Goal: Task Accomplishment & Management: Manage account settings

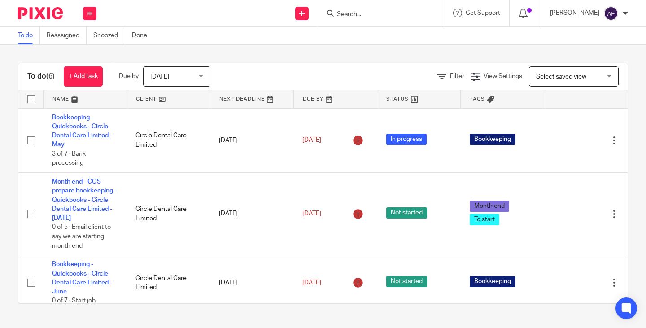
click at [388, 19] on form at bounding box center [384, 13] width 96 height 11
click at [388, 17] on input "Search" at bounding box center [376, 15] width 81 height 8
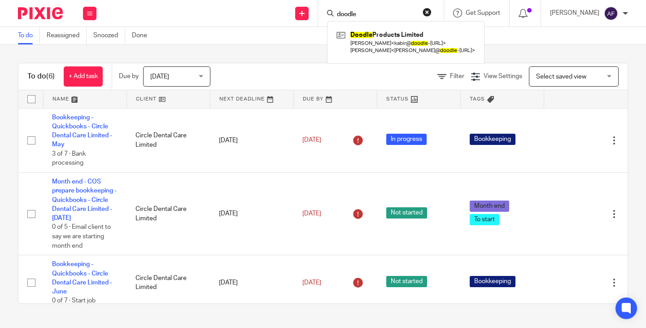
type input "doodle"
click button "submit" at bounding box center [0, 0] width 0 height 0
click at [388, 27] on div "Doodle Products Limited Kabir Singh < kabir@ doodle -products.com > James Wheel…" at bounding box center [405, 42] width 157 height 42
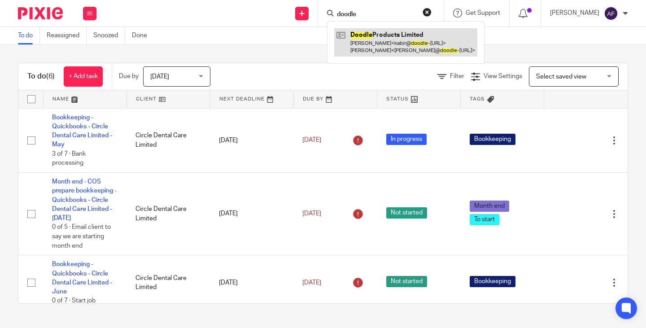
click at [398, 42] on link at bounding box center [405, 42] width 143 height 28
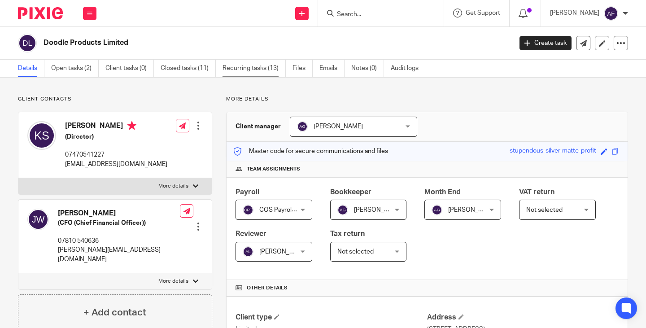
click at [244, 61] on link "Recurring tasks (13)" at bounding box center [254, 68] width 63 height 17
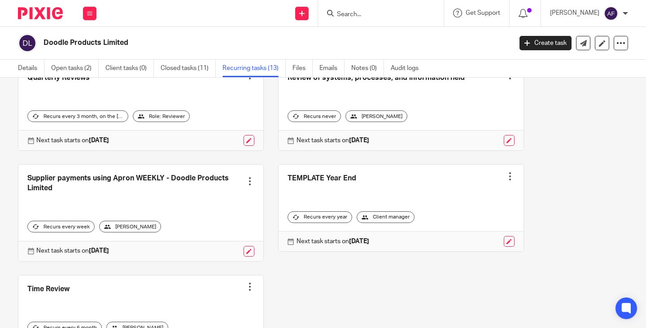
scroll to position [493, 0]
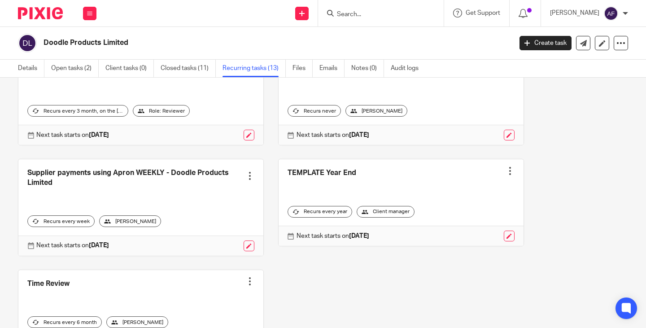
click at [164, 187] on link at bounding box center [140, 207] width 245 height 96
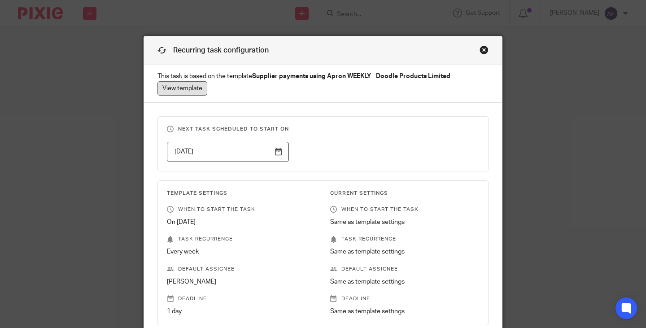
click at [179, 93] on link "View template" at bounding box center [182, 88] width 50 height 14
click at [484, 45] on div "Close this dialog window" at bounding box center [484, 49] width 9 height 9
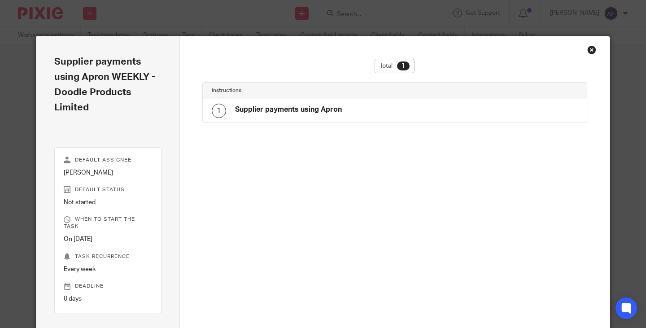
scroll to position [15, 0]
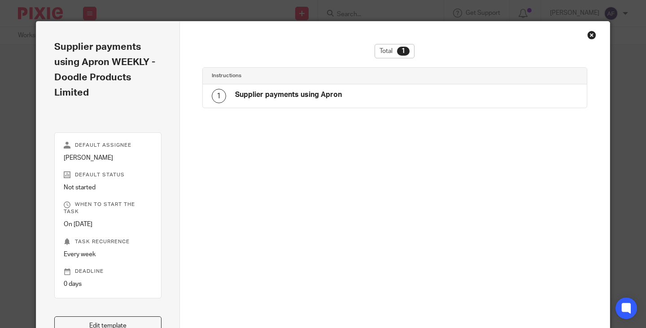
click at [286, 100] on div "Supplier payments using Apron" at bounding box center [288, 96] width 107 height 12
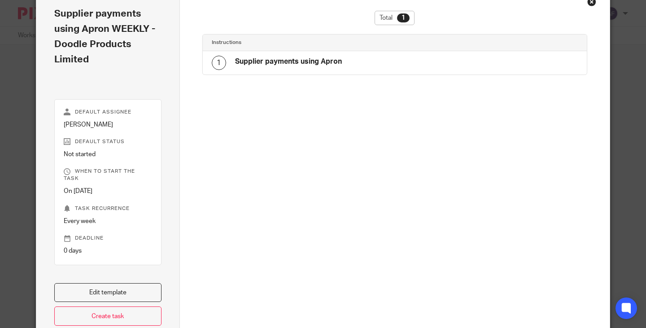
scroll to position [105, 0]
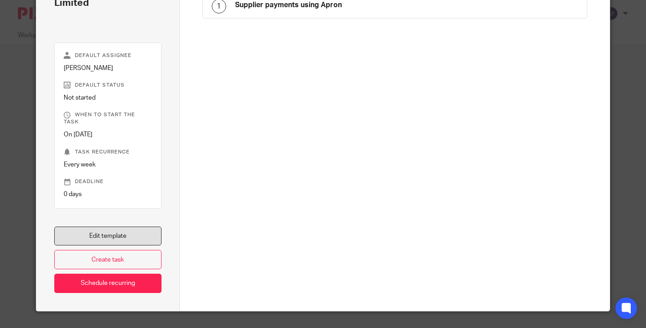
click at [112, 227] on link "Edit template" at bounding box center [107, 236] width 107 height 19
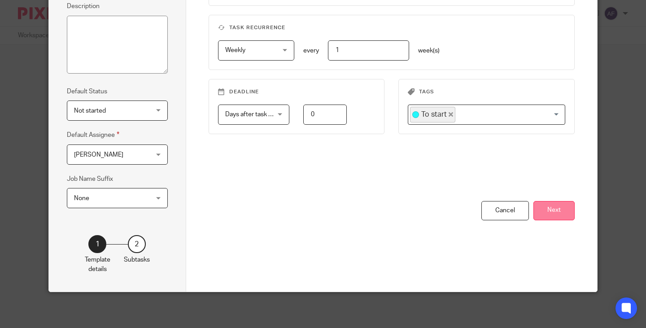
click at [566, 213] on button "Next" at bounding box center [553, 210] width 41 height 19
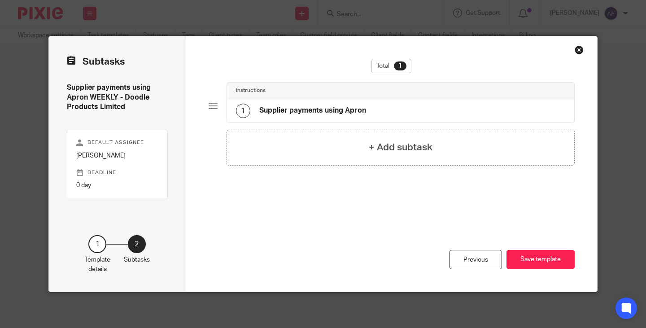
click at [311, 105] on div "1 Supplier payments using Apron" at bounding box center [301, 111] width 130 height 14
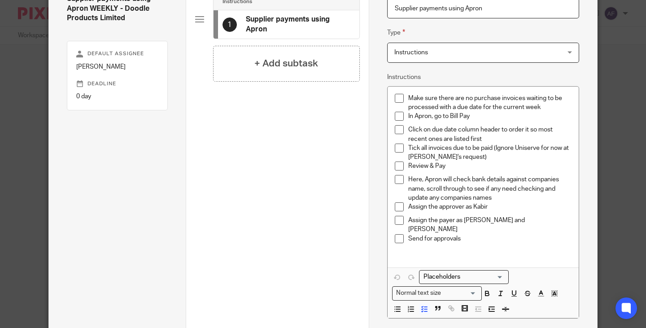
scroll to position [90, 0]
click at [486, 162] on p "Review & Pay" at bounding box center [489, 165] width 163 height 9
click at [470, 154] on p "Tick all invoices due to be paid (Ignore Uniserve for now at Kabir's request)" at bounding box center [489, 152] width 163 height 18
click at [492, 150] on p "Tick all invoices due to be paid (Ignore Uniserve for now at Kabir's request)" at bounding box center [489, 152] width 163 height 18
click at [494, 142] on p "Click on due date column header to order it so most recent ones are listed first" at bounding box center [489, 133] width 163 height 18
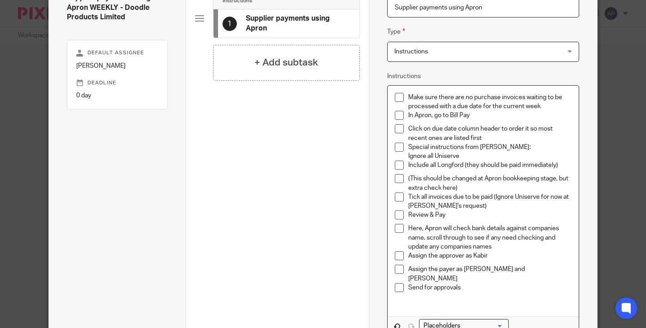
click at [520, 148] on p "Special instructions from Kabir:" at bounding box center [489, 147] width 163 height 9
click at [543, 170] on div "Include all Longford (they should be paid immediately)" at bounding box center [489, 167] width 163 height 13
click at [408, 176] on p "(This should be changed at Apron bookkeeping stage, but extra check here)" at bounding box center [489, 183] width 163 height 18
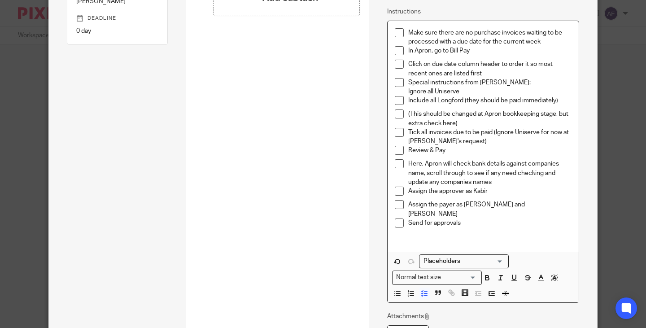
scroll to position [224, 0]
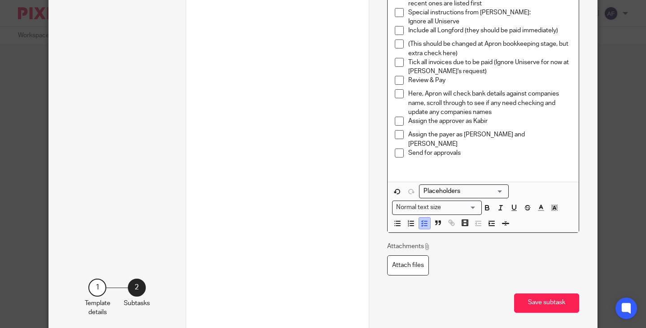
click at [420, 219] on icon "button" at bounding box center [424, 223] width 8 height 8
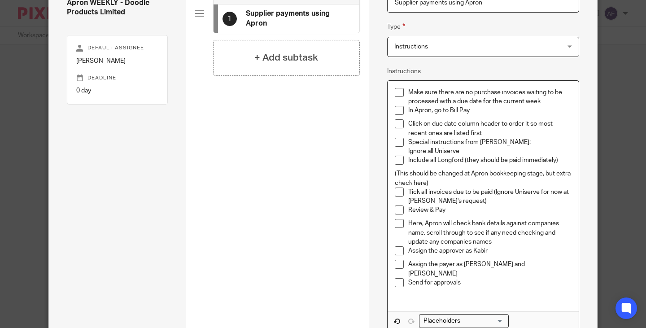
scroll to position [90, 0]
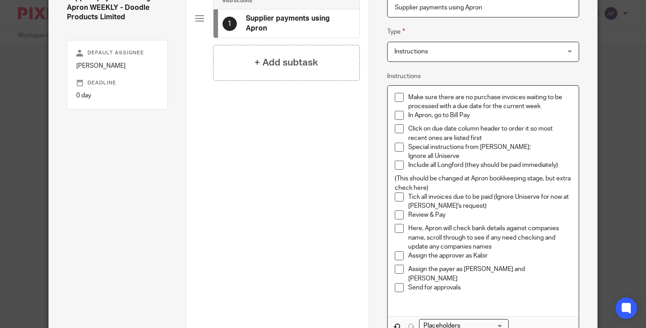
click at [408, 148] on p "Special instructions from Kabir:" at bounding box center [489, 147] width 163 height 9
click at [414, 153] on p "Ignore all Uniserve" at bounding box center [489, 156] width 163 height 9
drag, startPoint x: 501, startPoint y: 148, endPoint x: 400, endPoint y: 145, distance: 101.4
click at [400, 145] on li "Special instructions from Kabir: Ignore all Uniserve" at bounding box center [483, 152] width 177 height 18
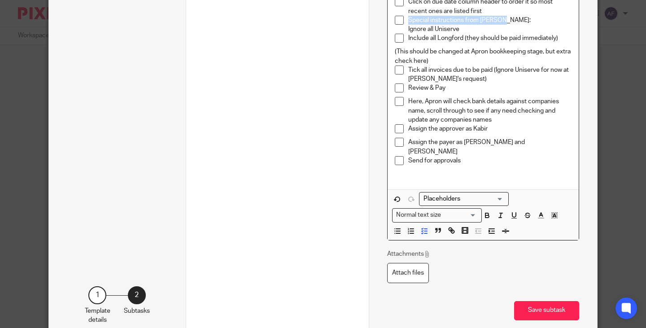
scroll to position [224, 0]
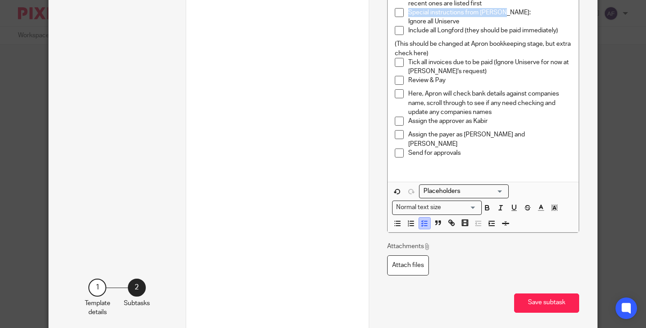
click at [420, 220] on icon "button" at bounding box center [424, 223] width 8 height 8
click at [493, 11] on p "Special instructions from Kabir:" at bounding box center [483, 12] width 177 height 9
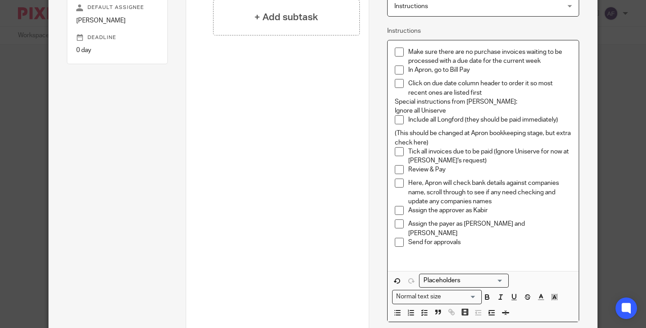
scroll to position [135, 0]
drag, startPoint x: 392, startPoint y: 109, endPoint x: 444, endPoint y: 113, distance: 52.6
click at [444, 113] on p "Ignore all Uniserve" at bounding box center [483, 111] width 177 height 9
click at [422, 313] on polyline "button" at bounding box center [422, 313] width 1 height 1
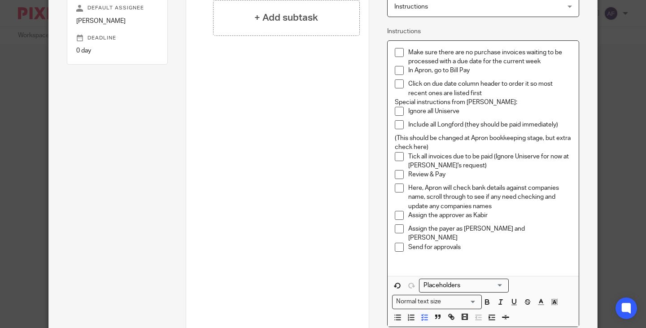
click at [490, 159] on p "Tick all invoices due to be paid (Ignore Uniserve for now at Kabir's request)" at bounding box center [489, 161] width 163 height 18
drag, startPoint x: 480, startPoint y: 101, endPoint x: 390, endPoint y: 101, distance: 90.2
click at [390, 101] on div "Make sure there are no purchase invoices waiting to be processed with a due dat…" at bounding box center [483, 158] width 191 height 235
click at [491, 121] on p "Include all Longford (they should be paid immediately)" at bounding box center [489, 124] width 163 height 9
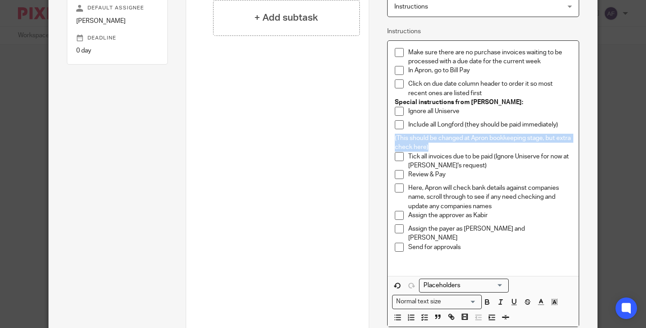
drag, startPoint x: 441, startPoint y: 147, endPoint x: 389, endPoint y: 139, distance: 52.3
click at [389, 139] on div "Make sure there are no purchase invoices waiting to be processed with a due dat…" at bounding box center [483, 158] width 191 height 235
click at [454, 171] on p "Review & Pay" at bounding box center [489, 174] width 163 height 9
click at [474, 170] on p "Tick all invoices due to be paid (Ignore Uniserve for now at Kabir's request)" at bounding box center [489, 161] width 163 height 18
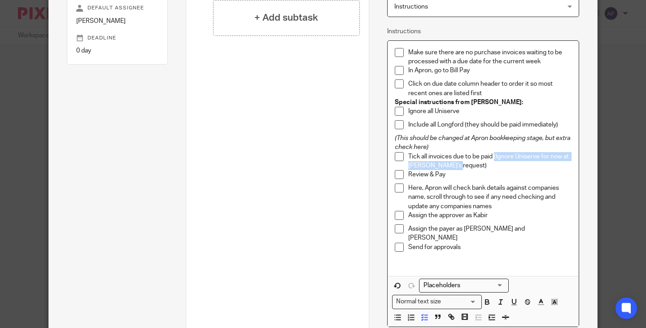
drag, startPoint x: 459, startPoint y: 166, endPoint x: 492, endPoint y: 154, distance: 34.9
click at [492, 154] on p "Tick all invoices due to be paid (Ignore Uniserve for now at Kabir's request)" at bounding box center [489, 161] width 163 height 18
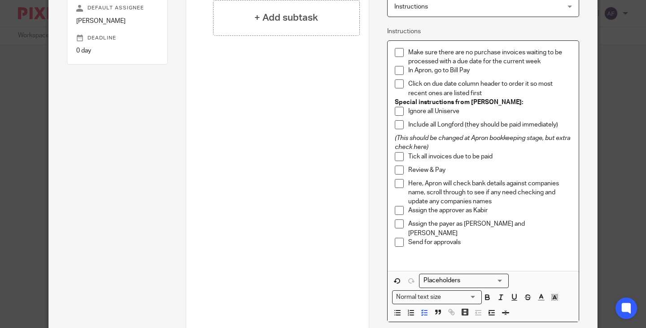
click at [486, 89] on p "Click on due date column header to order it so most recent ones are listed first" at bounding box center [489, 88] width 163 height 18
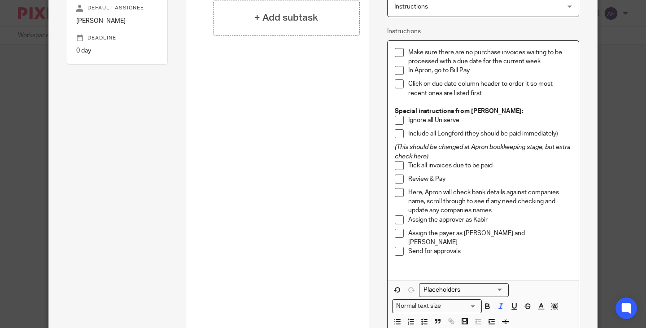
click at [475, 155] on p "(This should be changed at Apron bookkeeping stage, but extra check here)" at bounding box center [483, 152] width 177 height 18
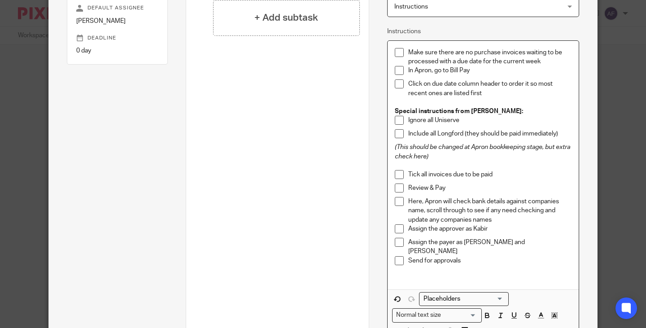
click at [511, 165] on p at bounding box center [483, 165] width 177 height 9
click at [508, 196] on div "Review & Pay" at bounding box center [489, 189] width 163 height 13
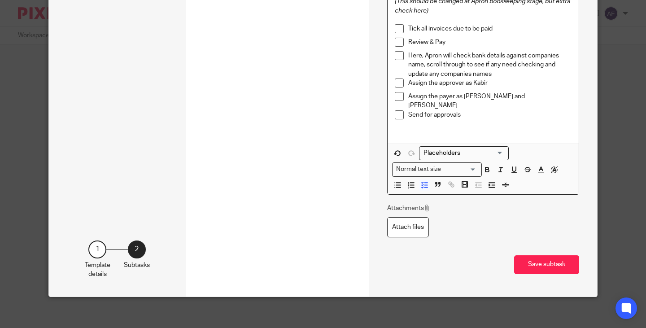
scroll to position [281, 0]
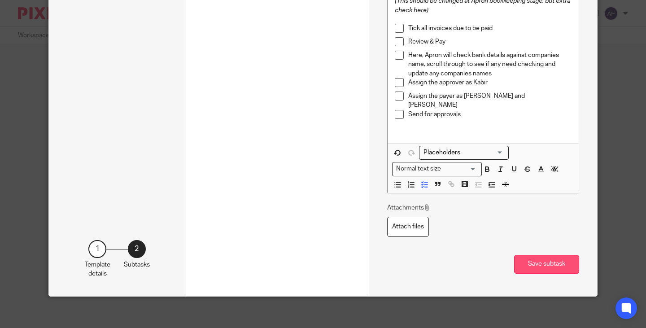
click at [525, 257] on button "Save subtask" at bounding box center [546, 264] width 65 height 19
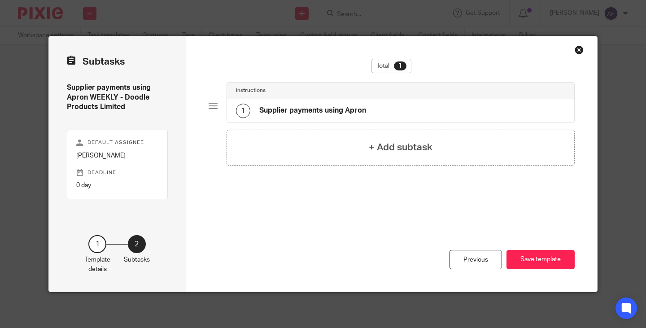
click at [525, 257] on button "Save template" at bounding box center [540, 259] width 68 height 19
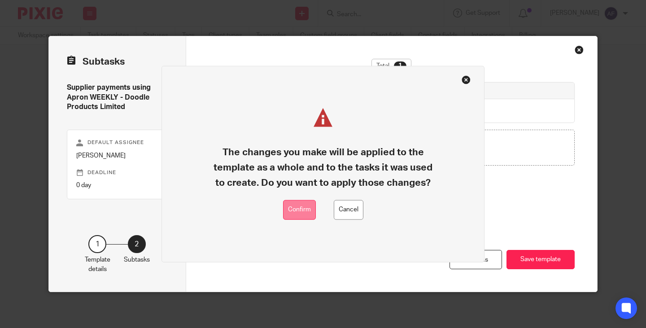
click at [284, 214] on button "Confirm" at bounding box center [299, 210] width 33 height 20
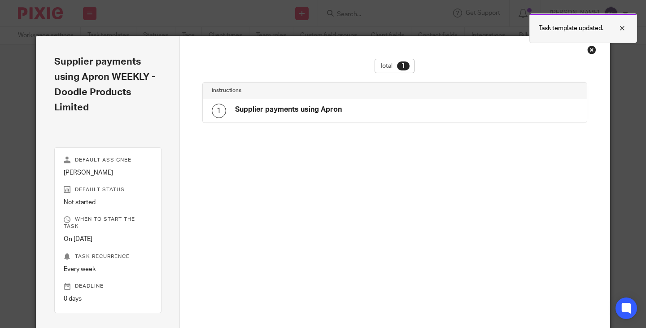
scroll to position [15, 0]
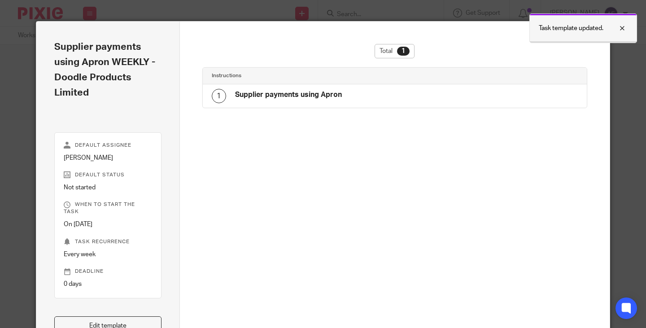
click at [620, 28] on div at bounding box center [615, 28] width 24 height 11
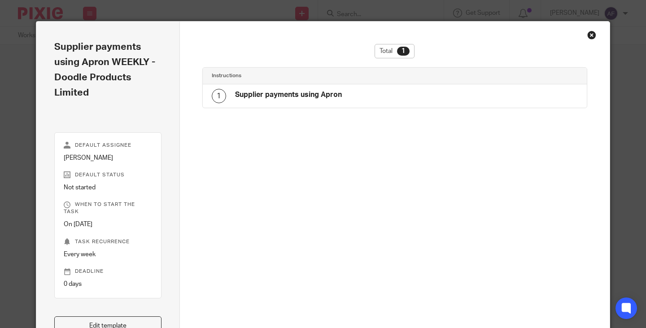
click at [588, 35] on div "Close this dialog window" at bounding box center [591, 35] width 9 height 9
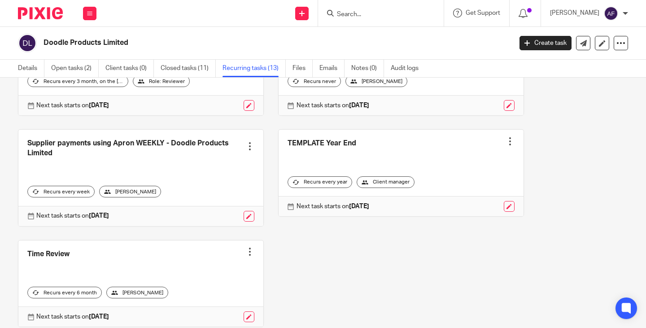
scroll to position [509, 0]
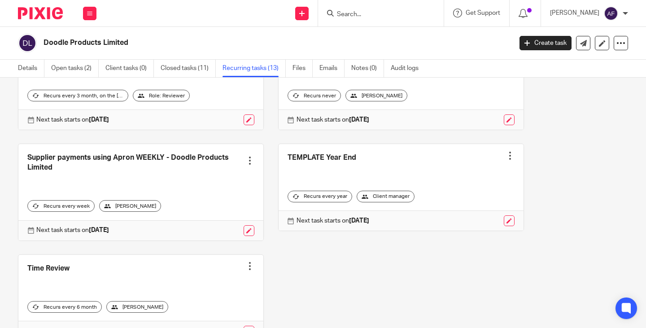
click at [165, 162] on link at bounding box center [140, 192] width 245 height 96
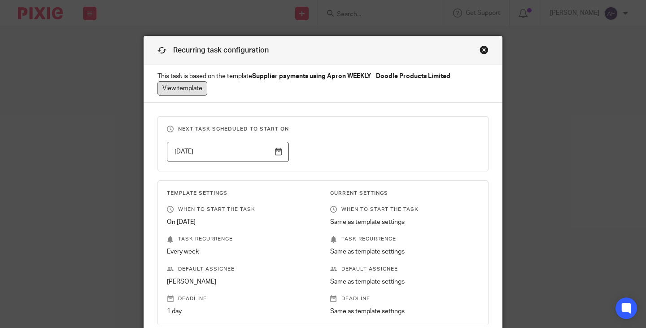
click at [158, 89] on link "View template" at bounding box center [182, 88] width 50 height 14
click at [480, 52] on div "Close this dialog window" at bounding box center [484, 49] width 9 height 9
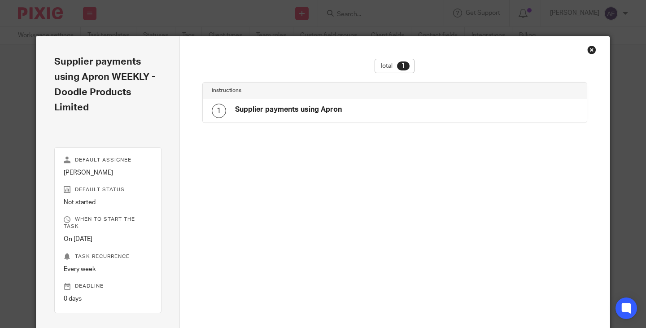
scroll to position [15, 0]
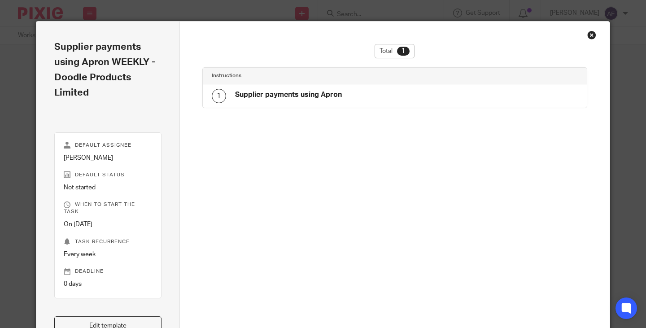
click at [316, 92] on h4 "Supplier payments using Apron" at bounding box center [288, 94] width 107 height 9
click at [362, 111] on div "Total 1 Instructions 1 Supplier payments using Apron" at bounding box center [394, 153] width 385 height 219
click at [364, 87] on div "1 Supplier payments using Apron" at bounding box center [395, 95] width 384 height 23
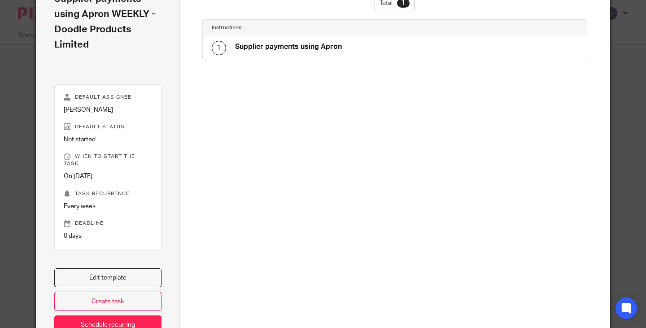
scroll to position [117, 0]
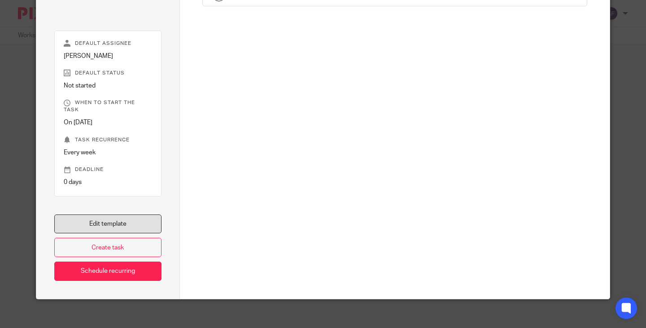
click at [135, 218] on link "Edit template" at bounding box center [107, 223] width 107 height 19
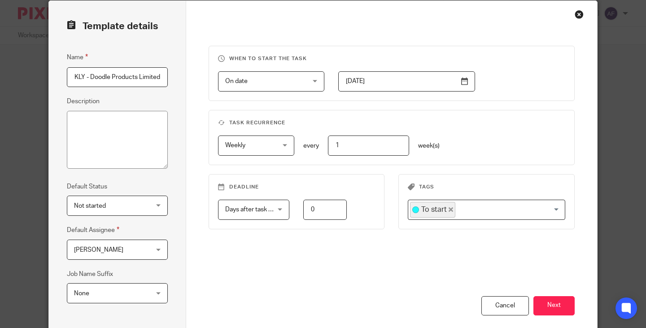
scroll to position [131, 0]
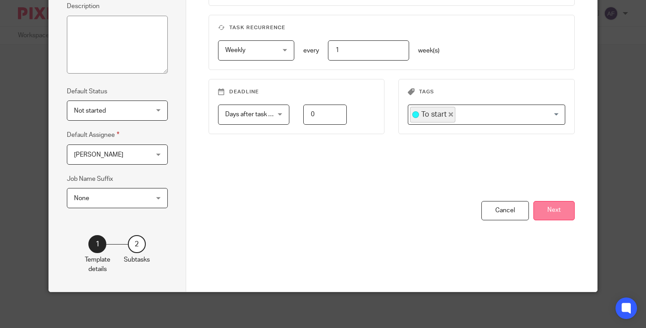
click at [558, 213] on button "Next" at bounding box center [553, 210] width 41 height 19
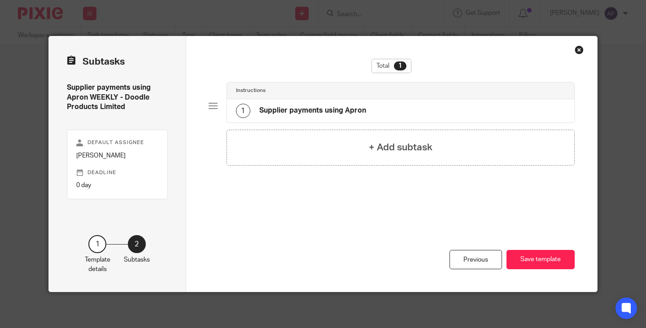
click at [312, 112] on h4 "Supplier payments using Apron" at bounding box center [312, 110] width 107 height 9
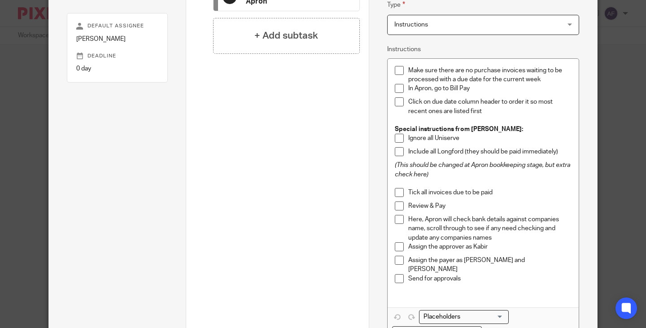
scroll to position [135, 0]
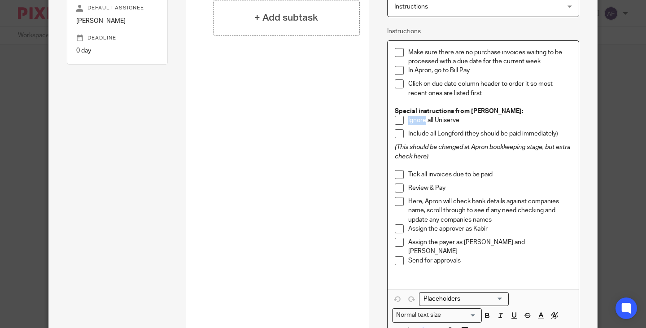
drag, startPoint x: 423, startPoint y: 118, endPoint x: 406, endPoint y: 117, distance: 18.0
click at [408, 117] on p "Ignore all Uniserve" at bounding box center [489, 120] width 163 height 9
click at [504, 146] on em "(This should be changed at Apron bookkeeping stage, but extra check here)" at bounding box center [483, 151] width 177 height 15
click at [534, 164] on p at bounding box center [483, 165] width 177 height 9
click at [402, 145] on em "(This should be changed at Apron bookkeeping stage, but extra check here)" at bounding box center [483, 151] width 177 height 15
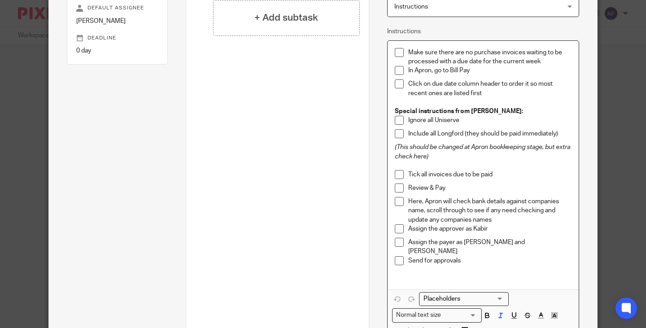
click at [462, 146] on em "(This should be changed at Apron bookkeeping stage, but extra check here)" at bounding box center [483, 151] width 177 height 15
click at [406, 146] on em "(This should be changed at Apron bookkeeping stage, but extra check here)" at bounding box center [483, 151] width 177 height 15
click at [498, 196] on div "Review & Pay" at bounding box center [489, 189] width 163 height 13
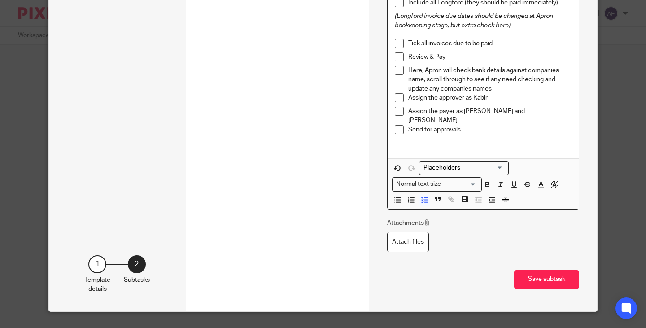
scroll to position [269, 0]
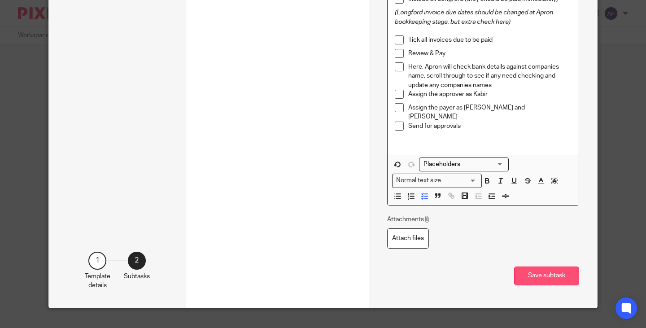
click at [540, 271] on button "Save subtask" at bounding box center [546, 275] width 65 height 19
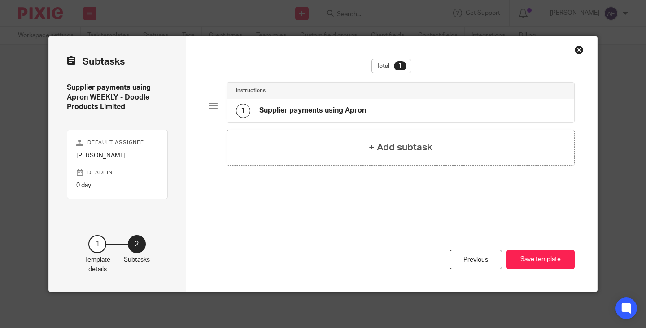
scroll to position [0, 0]
click at [536, 261] on button "Save template" at bounding box center [540, 259] width 68 height 19
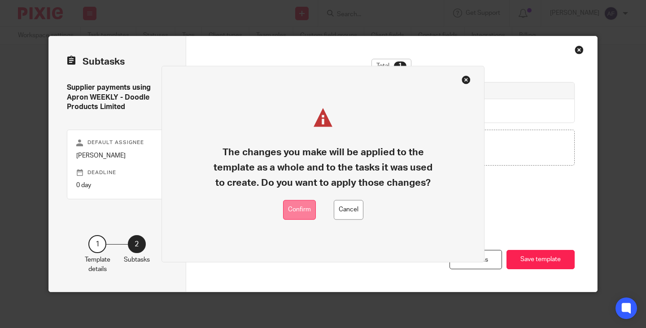
click at [303, 207] on button "Confirm" at bounding box center [299, 210] width 33 height 20
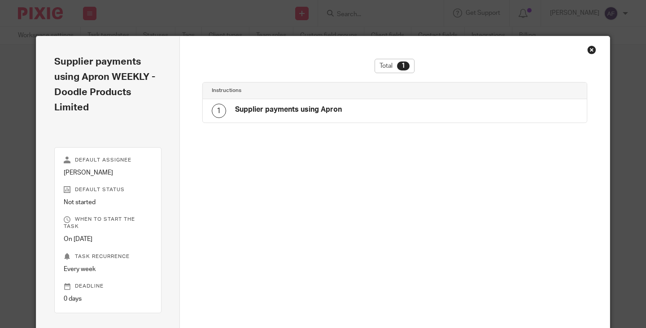
scroll to position [15, 0]
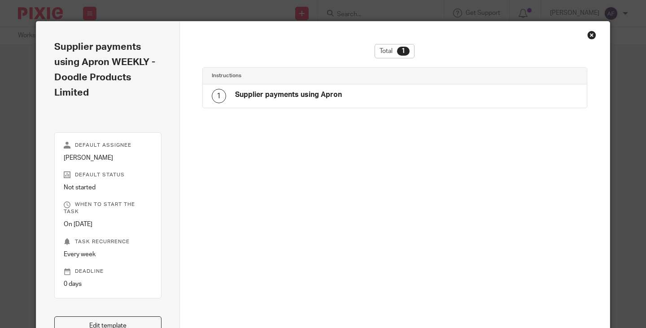
click at [589, 37] on div "Close this dialog window" at bounding box center [591, 35] width 9 height 9
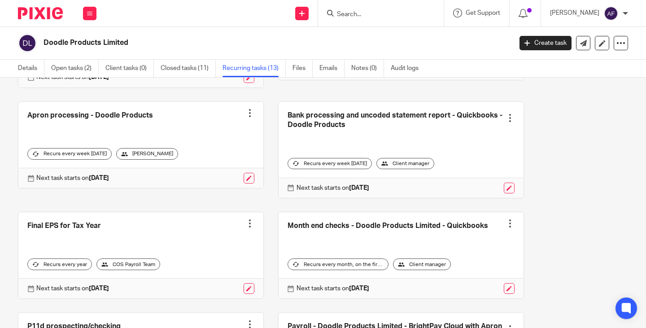
scroll to position [135, 0]
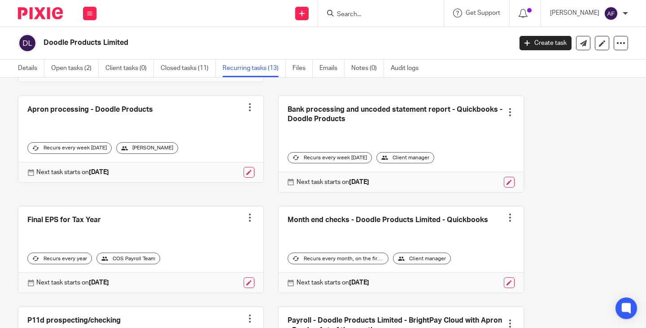
click at [151, 125] on link at bounding box center [140, 139] width 245 height 87
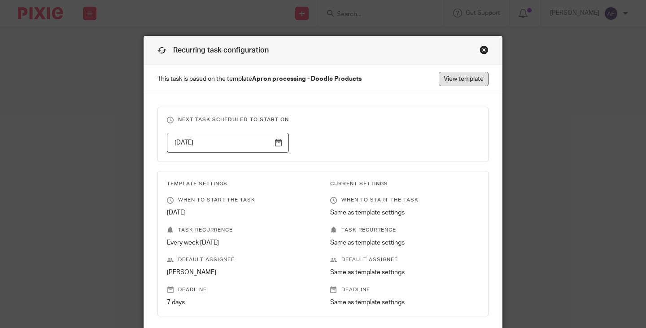
click at [455, 74] on link "View template" at bounding box center [464, 79] width 50 height 14
click at [449, 80] on link "View template" at bounding box center [464, 79] width 50 height 14
click at [485, 48] on div "Recurring task configuration" at bounding box center [323, 50] width 358 height 29
click at [482, 48] on div "Close this dialog window" at bounding box center [484, 49] width 9 height 9
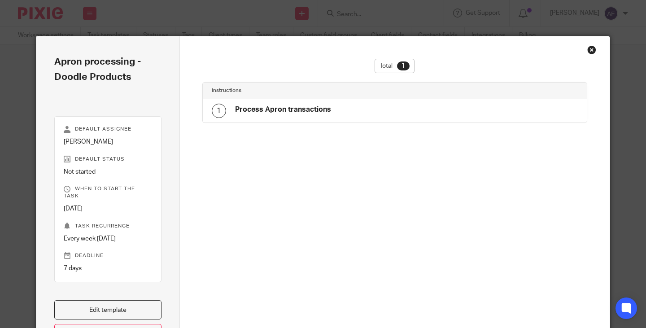
click at [274, 111] on h4 "Process Apron transactions" at bounding box center [283, 109] width 96 height 9
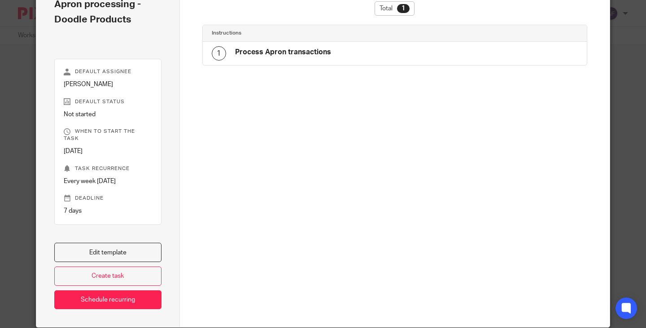
scroll to position [86, 0]
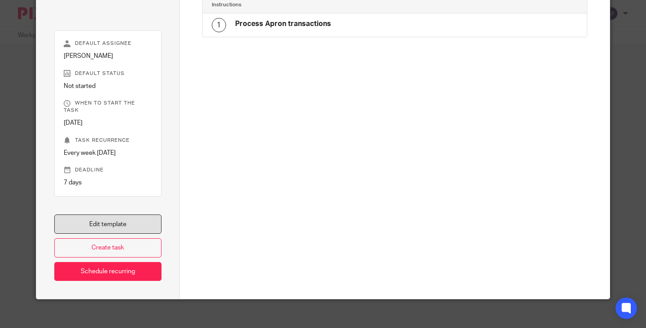
click at [141, 214] on link "Edit template" at bounding box center [107, 223] width 107 height 19
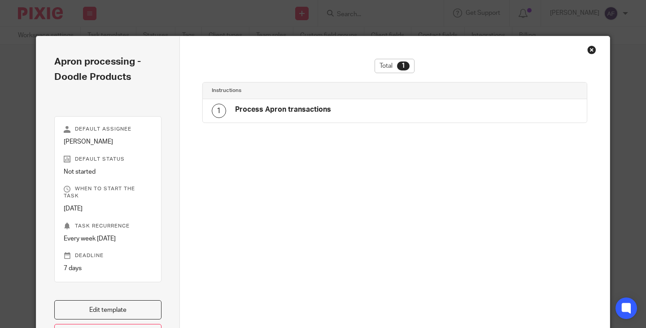
click at [290, 108] on h4 "Process Apron transactions" at bounding box center [283, 109] width 96 height 9
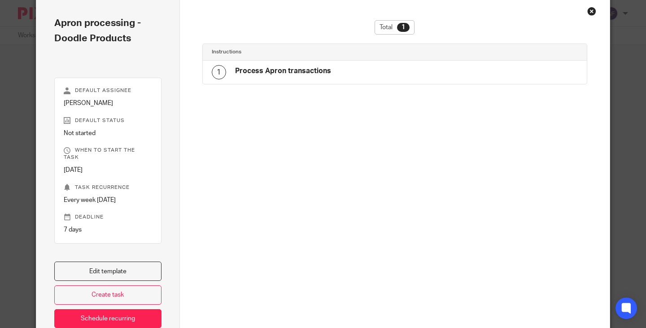
scroll to position [86, 0]
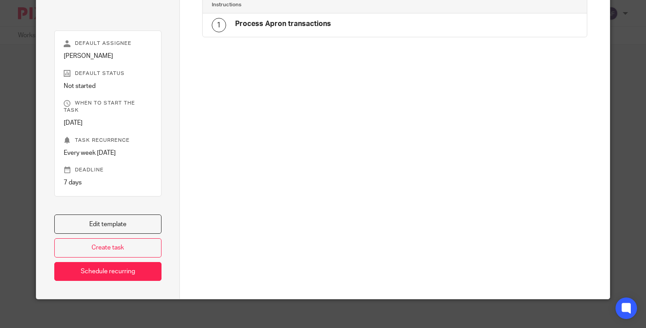
click at [125, 230] on div "Edit template Create task Schedule recurring" at bounding box center [107, 247] width 107 height 66
click at [125, 216] on link "Edit template" at bounding box center [107, 223] width 107 height 19
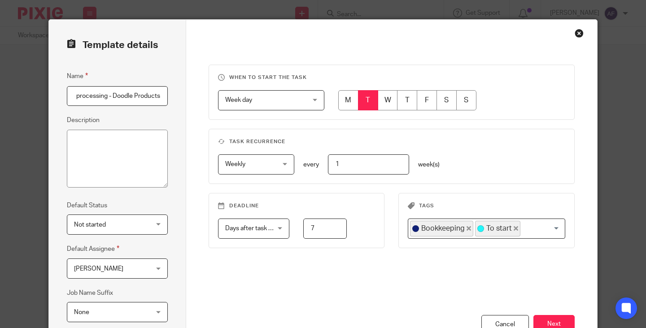
scroll to position [131, 0]
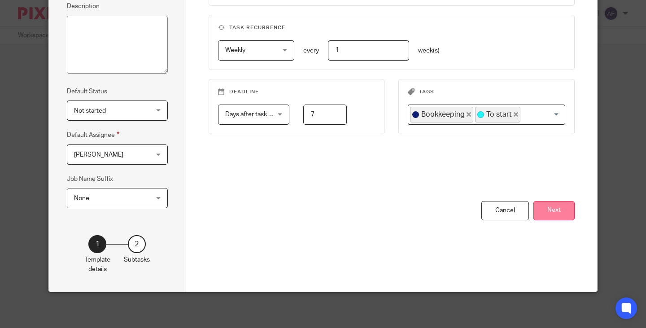
click at [548, 210] on button "Next" at bounding box center [553, 210] width 41 height 19
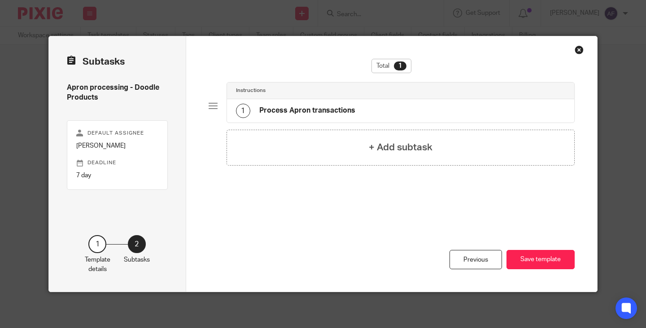
scroll to position [0, 0]
click at [355, 112] on div "1 Process Apron transactions" at bounding box center [401, 110] width 348 height 23
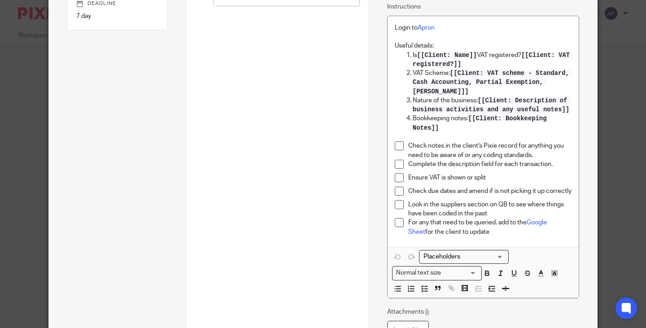
scroll to position [179, 0]
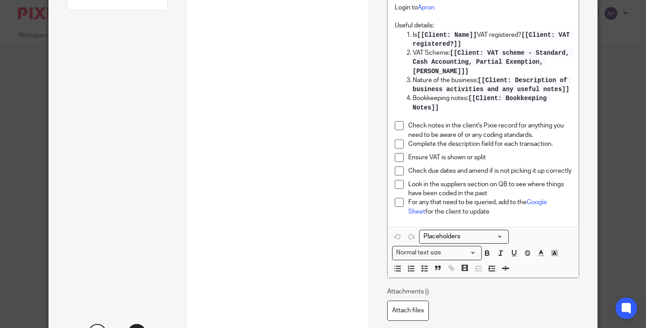
click at [475, 209] on p "For any that need to be queried, add to the Google Sheet for the client to upda…" at bounding box center [489, 207] width 163 height 18
click at [499, 189] on p "Look in the suppliers section on QB to see where things have been coded in the …" at bounding box center [489, 189] width 163 height 18
click at [503, 205] on p "For any that need to be queried, add to the Google Sheet for the client to upda…" at bounding box center [489, 207] width 163 height 18
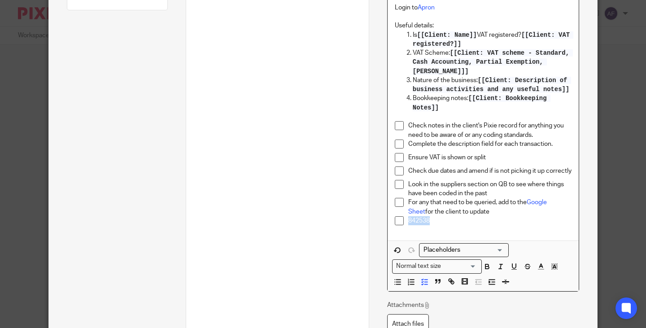
drag, startPoint x: 430, startPoint y: 218, endPoint x: 405, endPoint y: 214, distance: 25.8
click at [408, 216] on p "842538" at bounding box center [489, 220] width 163 height 9
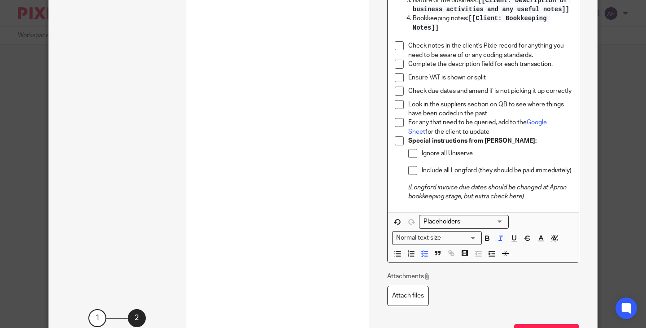
scroll to position [269, 0]
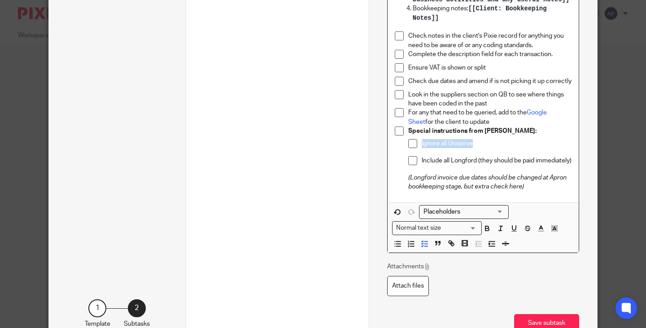
drag, startPoint x: 472, startPoint y: 140, endPoint x: 417, endPoint y: 139, distance: 55.6
click at [414, 139] on li "Ignore all Uniserve" at bounding box center [489, 145] width 163 height 13
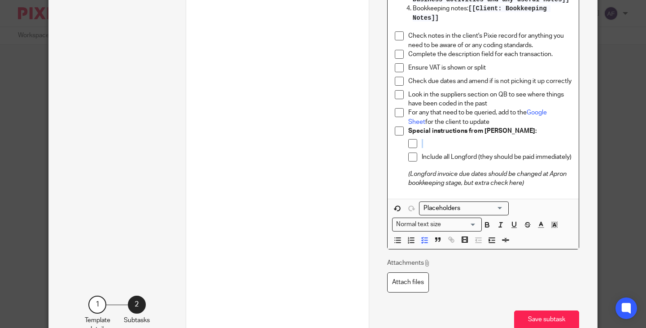
drag, startPoint x: 424, startPoint y: 138, endPoint x: 404, endPoint y: 138, distance: 20.2
click at [404, 138] on li "Special instructions from Kabir: Include all Longford (they should be paid imme…" at bounding box center [483, 157] width 177 height 61
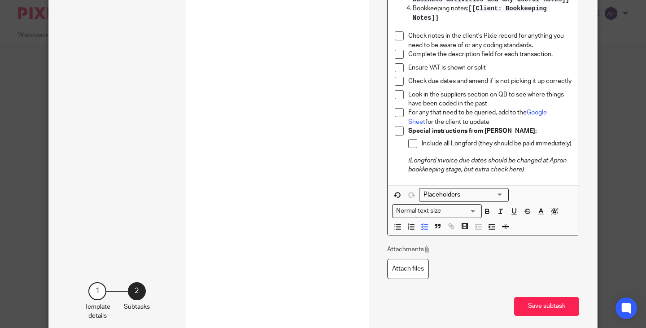
click at [459, 148] on p "Include all Longford (they should be paid immediately)" at bounding box center [497, 143] width 150 height 9
click at [464, 148] on p "Include all Longford (they should be paid immediately)" at bounding box center [497, 143] width 150 height 9
drag, startPoint x: 447, startPoint y: 139, endPoint x: 419, endPoint y: 140, distance: 28.8
click at [422, 140] on p "Include all Longford (they should be paid immediately)" at bounding box center [497, 143] width 150 height 9
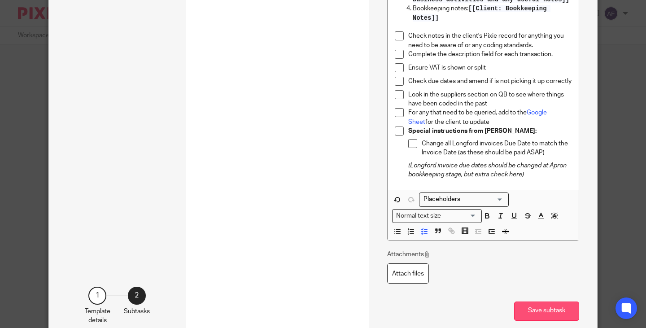
click at [537, 302] on button "Save subtask" at bounding box center [546, 310] width 65 height 19
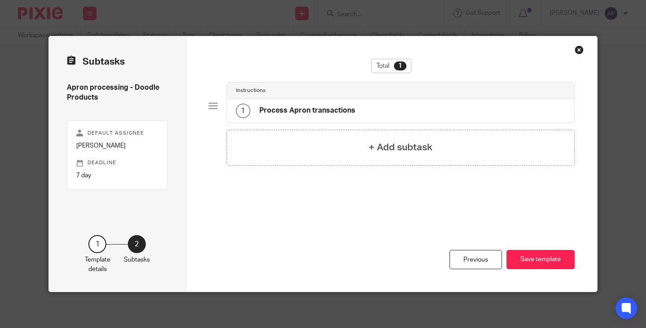
click at [532, 247] on div "Previous Save template" at bounding box center [392, 255] width 367 height 73
click at [526, 259] on button "Save template" at bounding box center [540, 259] width 68 height 19
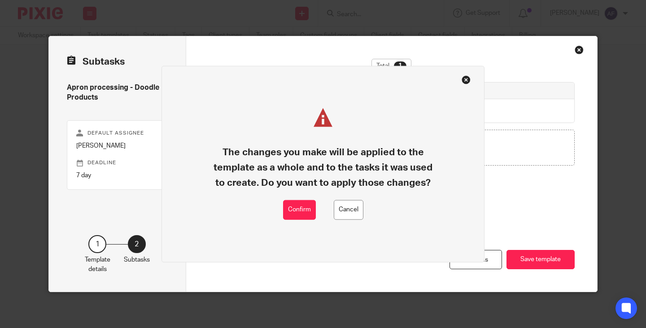
click at [277, 196] on div "The changes you make will be applied to the template as a whole and to the task…" at bounding box center [323, 154] width 226 height 92
click at [288, 207] on button "Confirm" at bounding box center [299, 210] width 33 height 20
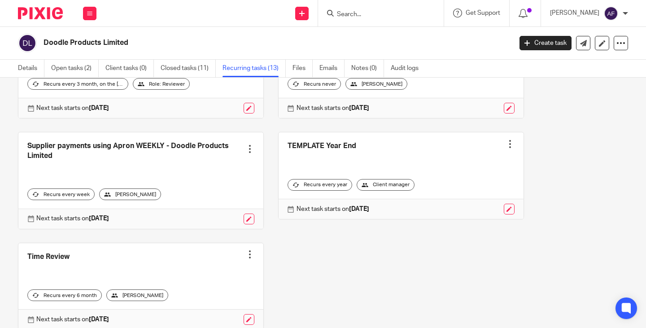
scroll to position [509, 0]
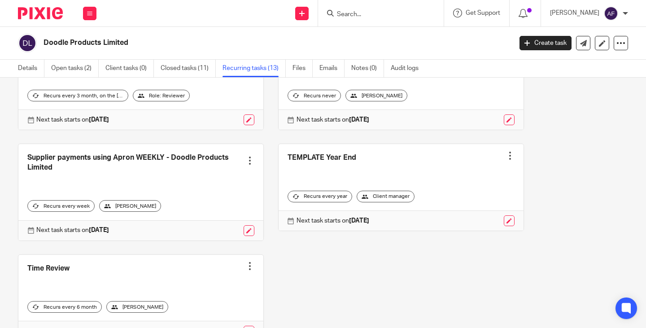
click at [192, 168] on link at bounding box center [140, 192] width 245 height 96
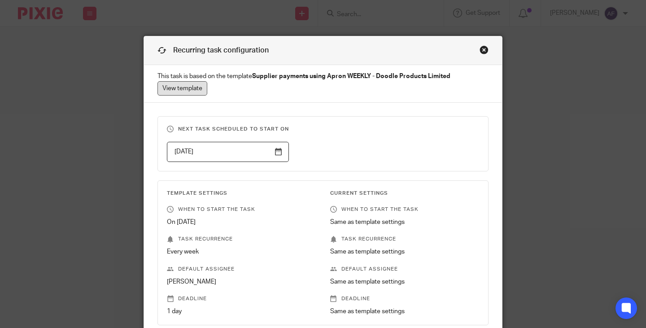
click at [179, 82] on link "View template" at bounding box center [182, 88] width 50 height 14
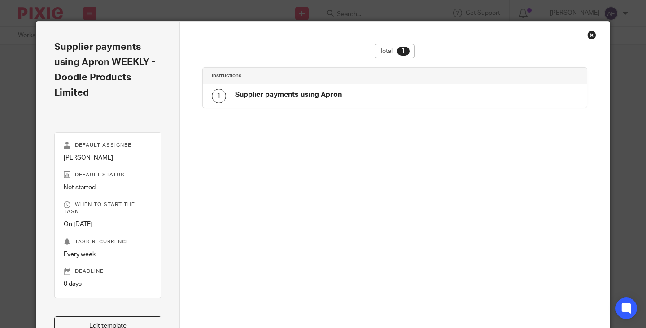
click at [218, 110] on div "Total 1 Instructions 1 Supplier payments using Apron" at bounding box center [394, 153] width 385 height 219
click at [243, 100] on h4 "Supplier payments using Apron" at bounding box center [288, 94] width 107 height 9
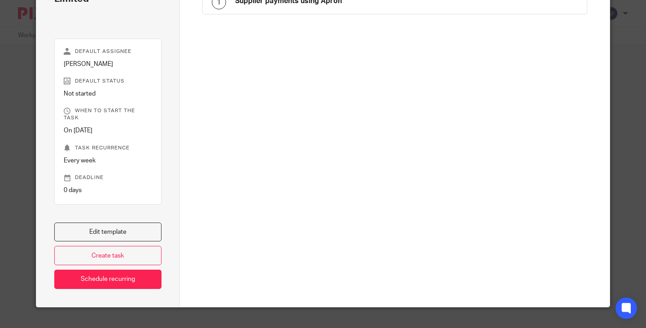
scroll to position [117, 0]
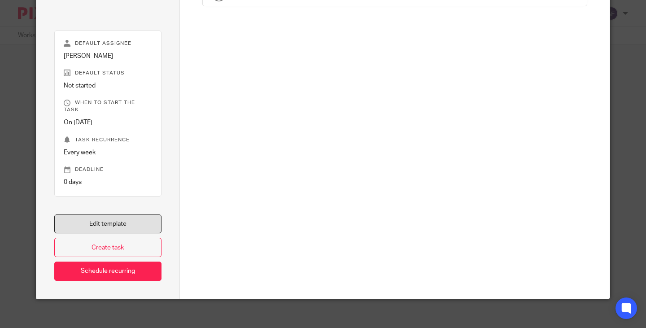
click at [104, 215] on link "Edit template" at bounding box center [107, 223] width 107 height 19
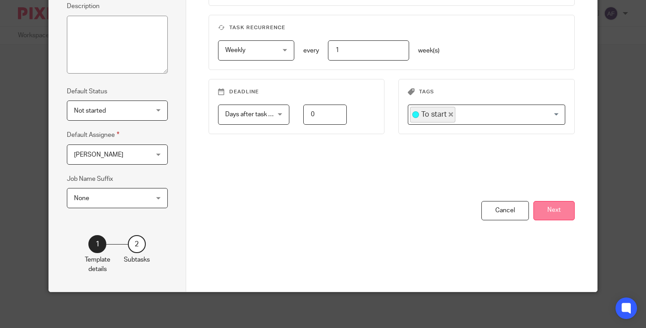
click at [535, 209] on button "Next" at bounding box center [553, 210] width 41 height 19
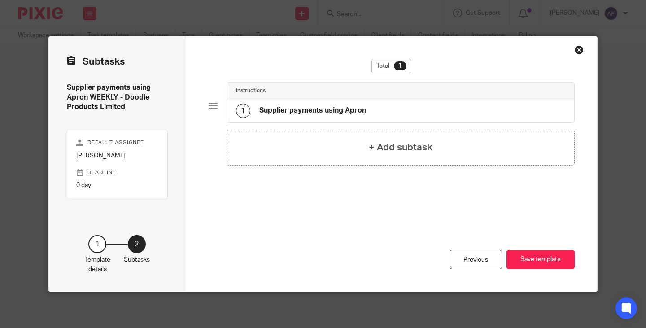
click at [317, 106] on h4 "Supplier payments using Apron" at bounding box center [312, 110] width 107 height 9
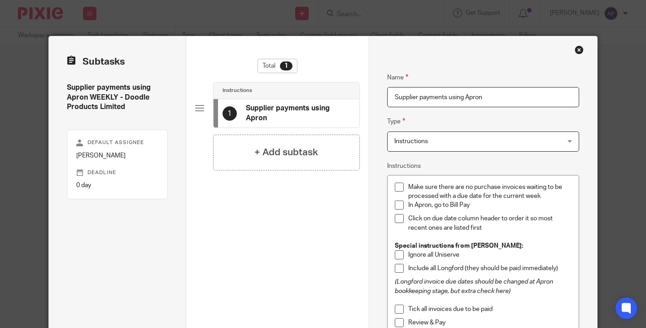
scroll to position [45, 0]
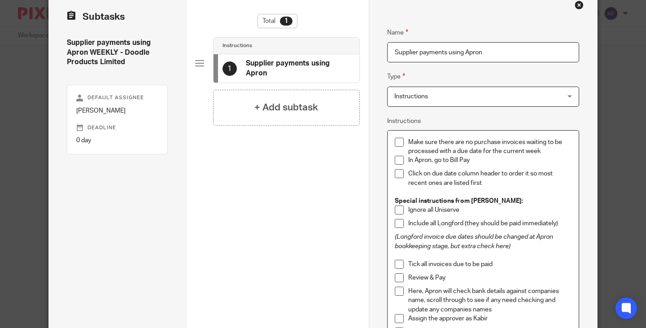
click at [563, 224] on p "Include all Longford (they should be paid immediately)" at bounding box center [489, 223] width 163 height 9
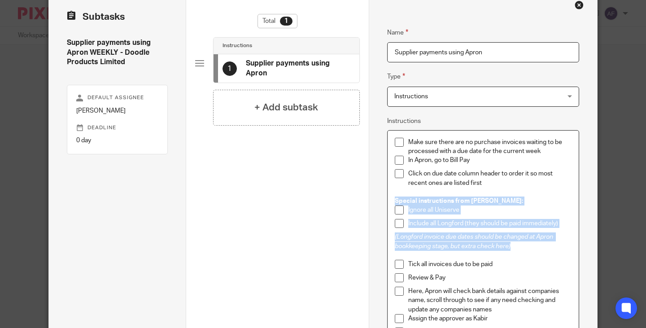
drag, startPoint x: 517, startPoint y: 246, endPoint x: 385, endPoint y: 201, distance: 139.5
click at [388, 201] on div "Make sure there are no purchase invoices waiting to be processed with a due dat…" at bounding box center [483, 255] width 191 height 249
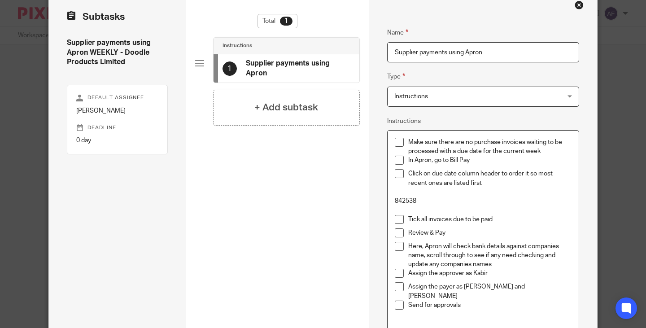
click at [445, 199] on p "842538" at bounding box center [483, 200] width 177 height 9
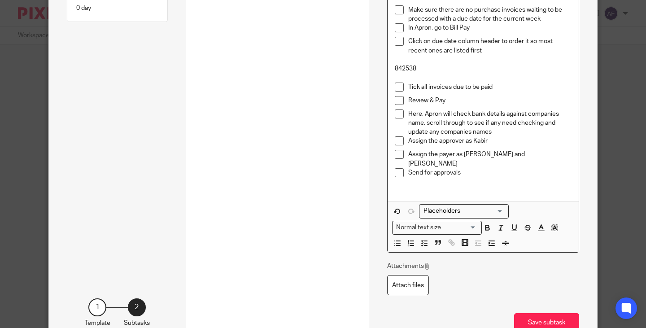
scroll to position [179, 0]
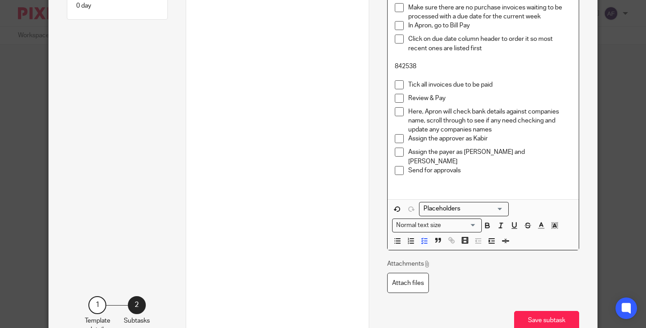
click at [492, 149] on p "Assign the payer as Kabir and James" at bounding box center [489, 157] width 163 height 18
click at [489, 115] on p "Here, Apron will check bank details against companies name, scroll through to s…" at bounding box center [489, 120] width 163 height 27
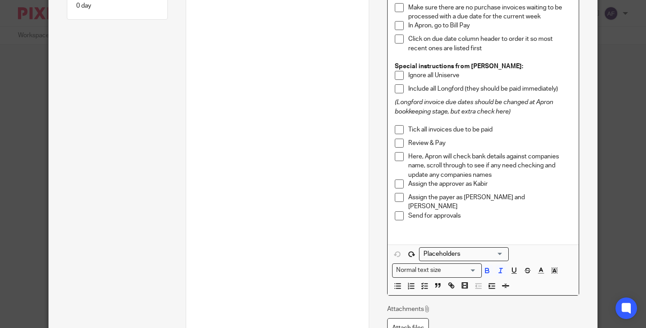
click at [489, 115] on p "(Longford invoice due dates should be changed at Apron bookkeeping stage, but e…" at bounding box center [483, 107] width 177 height 18
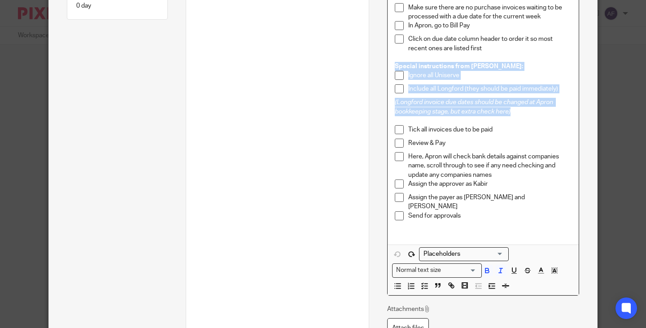
drag, startPoint x: 513, startPoint y: 113, endPoint x: 384, endPoint y: 66, distance: 137.7
click at [387, 66] on div "Make sure there are no purchase invoices waiting to be processed with a due dat…" at bounding box center [483, 146] width 192 height 300
copy div "Special instructions from Kabir: Ignore all Uniserve Include all Longford (they…"
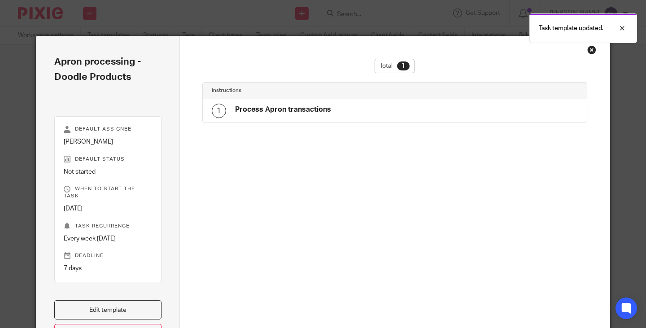
click at [332, 109] on div "1 Process Apron transactions" at bounding box center [395, 110] width 384 height 23
click at [627, 31] on div at bounding box center [615, 28] width 24 height 11
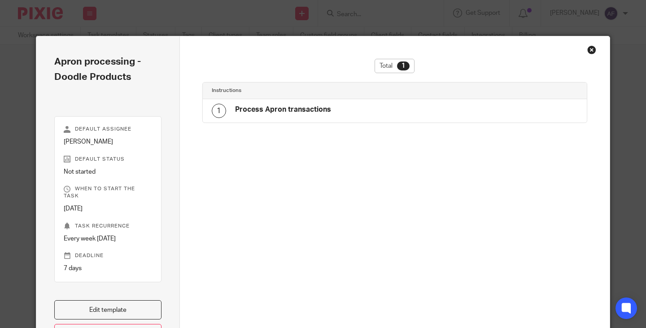
click at [589, 50] on div "Close this dialog window" at bounding box center [591, 49] width 9 height 9
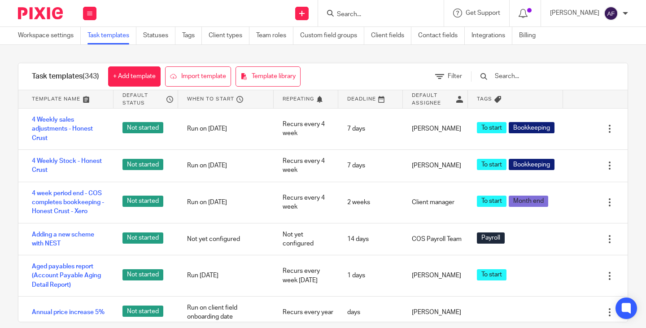
click at [375, 14] on input "Search" at bounding box center [376, 15] width 81 height 8
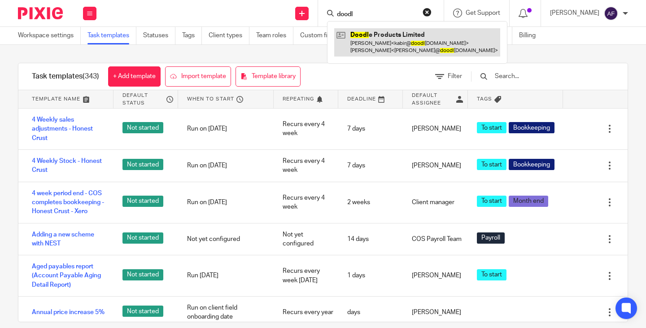
type input "doodl"
click at [393, 42] on link at bounding box center [417, 42] width 166 height 28
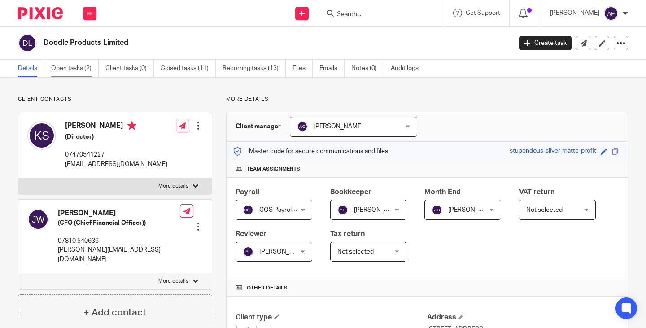
click at [57, 68] on link "Open tasks (2)" at bounding box center [75, 68] width 48 height 17
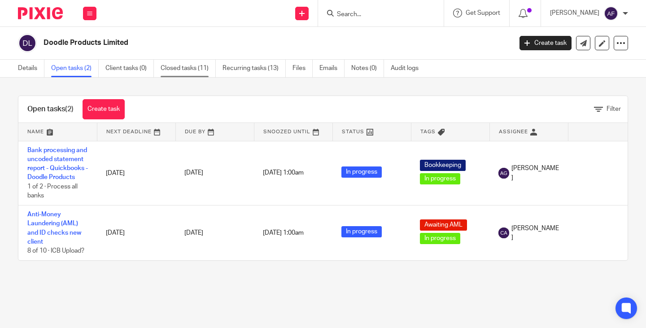
click at [176, 68] on link "Closed tasks (11)" at bounding box center [188, 68] width 55 height 17
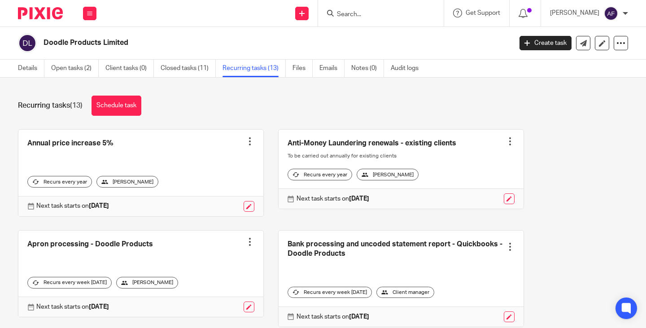
click at [135, 246] on link at bounding box center [140, 274] width 245 height 87
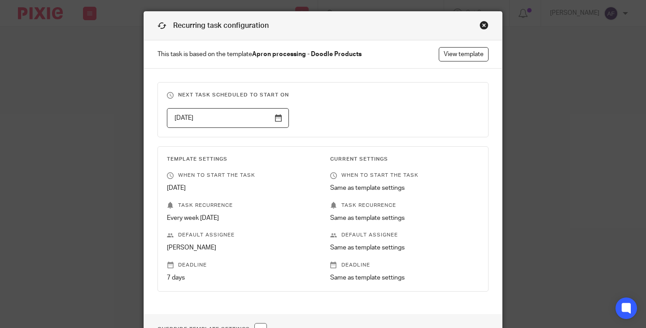
scroll to position [45, 0]
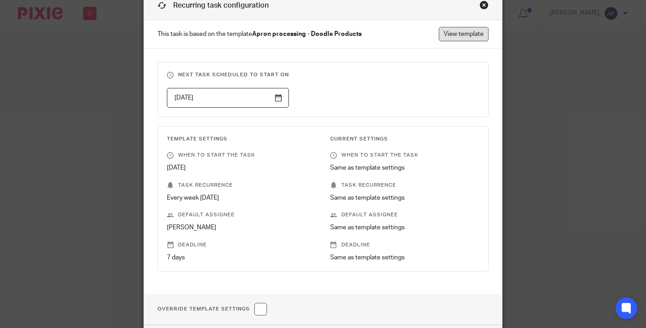
click at [450, 36] on link "View template" at bounding box center [464, 34] width 50 height 14
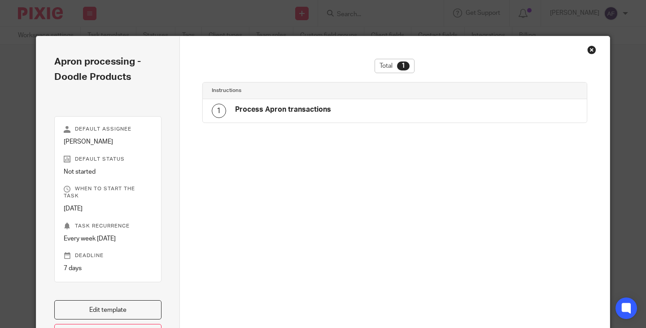
scroll to position [86, 0]
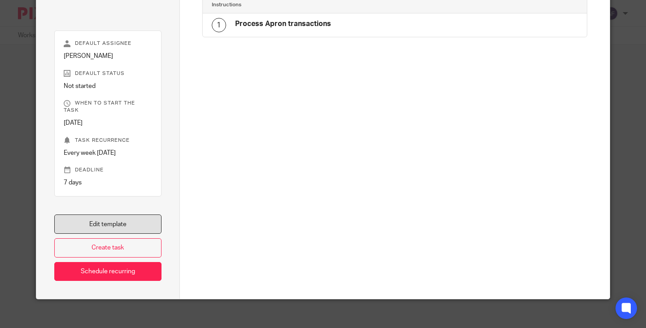
click at [143, 214] on link "Edit template" at bounding box center [107, 223] width 107 height 19
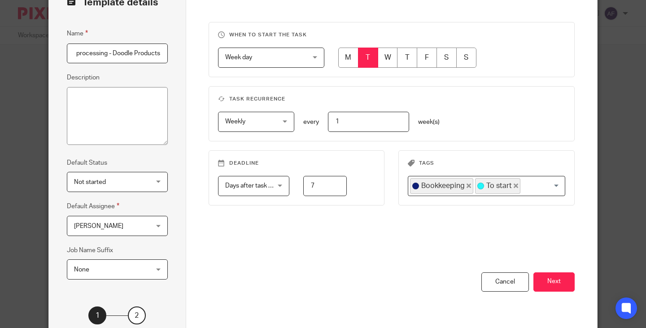
scroll to position [131, 0]
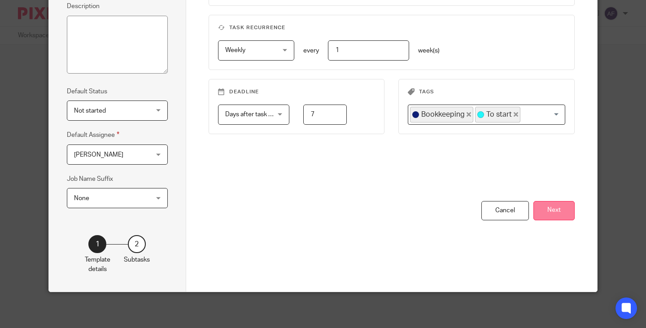
click at [564, 209] on button "Next" at bounding box center [553, 210] width 41 height 19
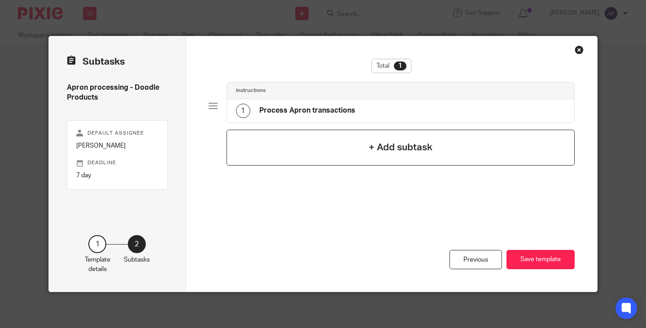
scroll to position [0, 0]
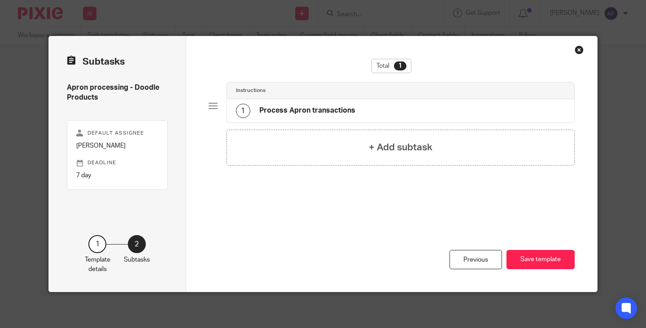
click at [325, 113] on h4 "Process Apron transactions" at bounding box center [307, 110] width 96 height 9
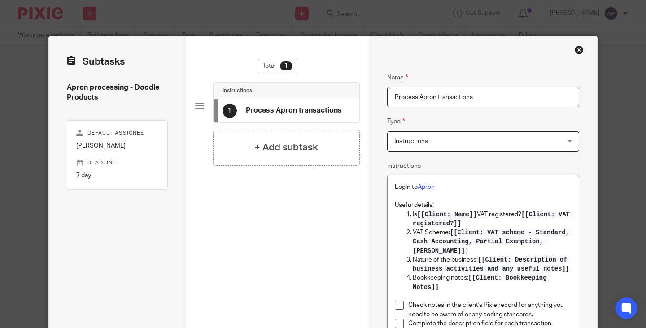
click at [579, 52] on div "Close this dialog window" at bounding box center [579, 49] width 9 height 9
click at [577, 53] on div "Close this dialog window" at bounding box center [579, 49] width 9 height 9
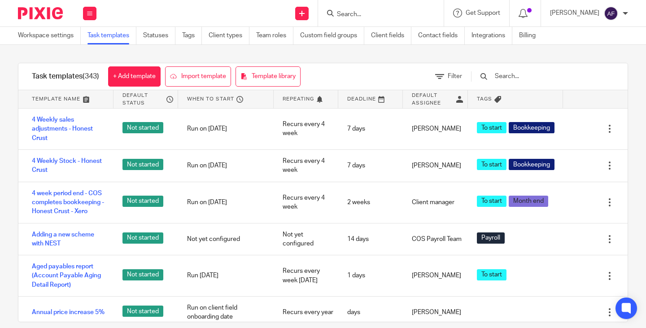
click at [389, 9] on form at bounding box center [384, 13] width 96 height 11
click at [389, 21] on div at bounding box center [381, 13] width 126 height 26
click at [385, 13] on input "Search" at bounding box center [376, 15] width 81 height 8
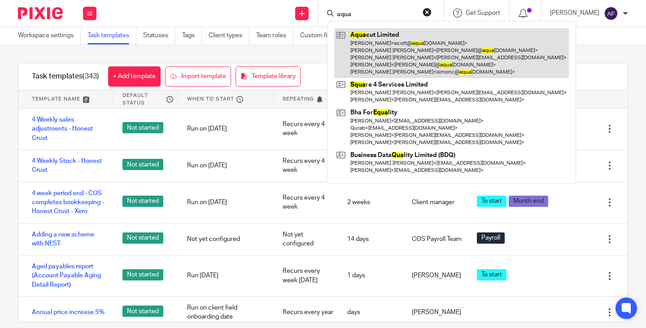
type input "aqua"
click at [409, 54] on link at bounding box center [451, 53] width 235 height 50
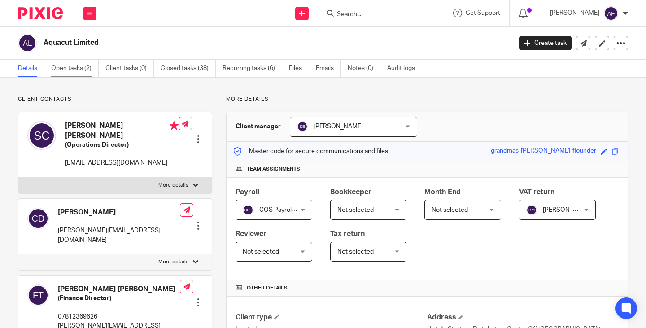
click at [74, 70] on link "Open tasks (2)" at bounding box center [75, 68] width 48 height 17
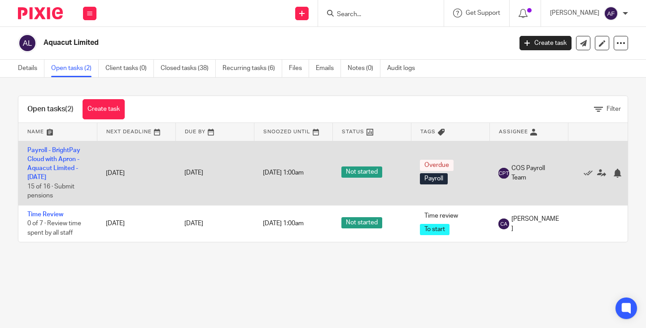
click at [35, 162] on td "Payroll - BrightPay Cloud with Apron - Aquacut Limited - August 2025 15 of 16 ·…" at bounding box center [57, 173] width 79 height 64
click at [50, 161] on link "Payroll - BrightPay Cloud with Apron - Aquacut Limited - August 2025" at bounding box center [53, 164] width 53 height 34
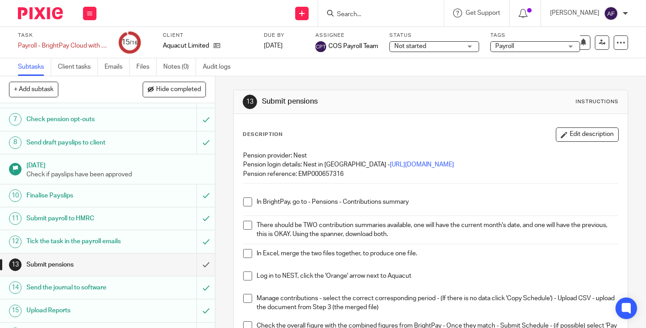
scroll to position [174, 0]
